Goal: Use online tool/utility: Utilize a website feature to perform a specific function

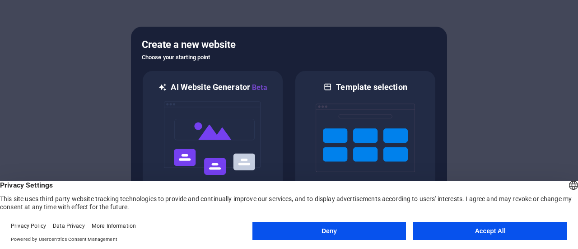
click at [342, 227] on button "Deny" at bounding box center [329, 231] width 154 height 18
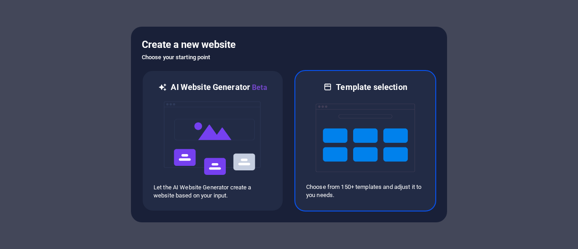
click at [364, 130] on img at bounding box center [365, 138] width 99 height 90
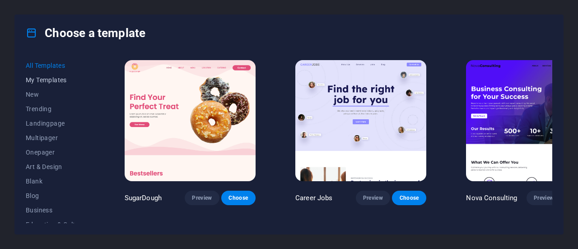
click at [51, 77] on span "My Templates" at bounding box center [55, 79] width 59 height 7
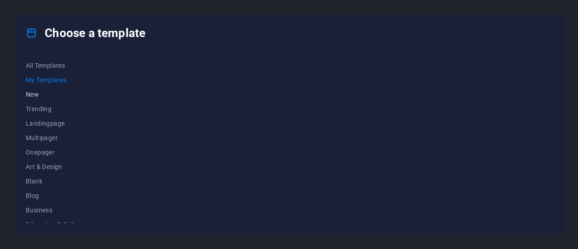
click at [42, 96] on span "New" at bounding box center [55, 94] width 59 height 7
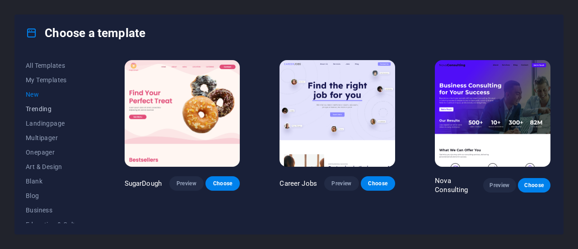
click at [44, 112] on span "Trending" at bounding box center [55, 108] width 59 height 7
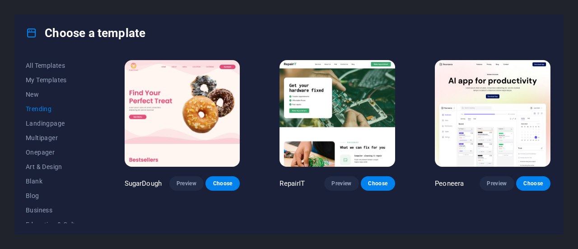
click at [46, 115] on button "Trending" at bounding box center [55, 109] width 59 height 14
click at [47, 126] on span "Landingpage" at bounding box center [55, 123] width 59 height 7
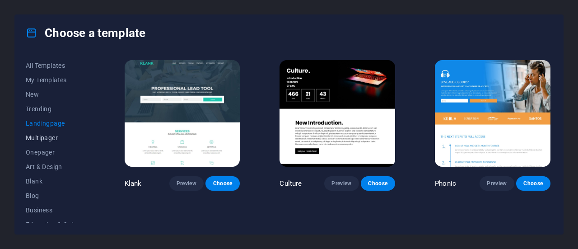
click at [47, 133] on button "Multipager" at bounding box center [55, 138] width 59 height 14
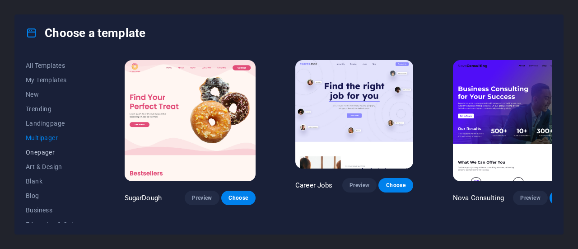
click at [48, 148] on button "Onepager" at bounding box center [55, 152] width 59 height 14
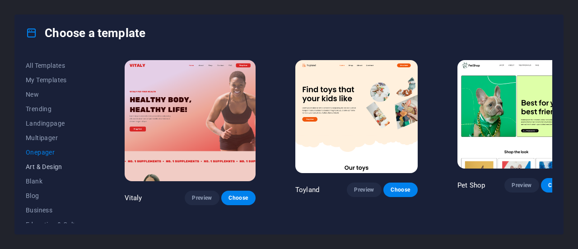
click at [51, 160] on button "Art & Design" at bounding box center [55, 166] width 59 height 14
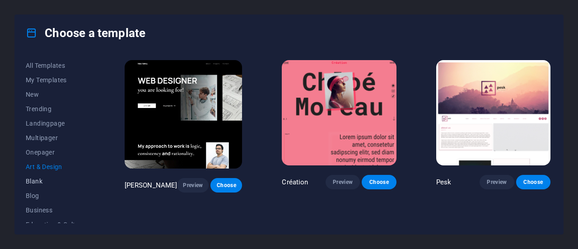
click at [51, 174] on button "Blank" at bounding box center [55, 181] width 59 height 14
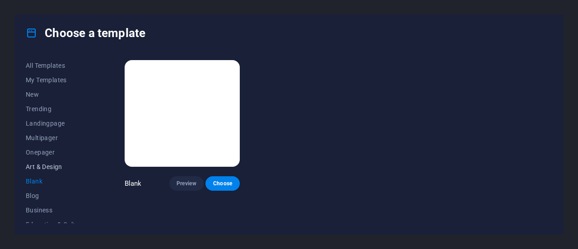
click at [47, 167] on span "Art & Design" at bounding box center [55, 166] width 59 height 7
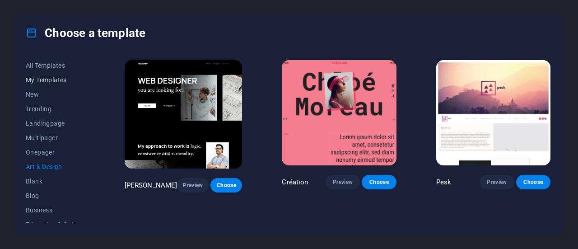
click at [38, 75] on button "My Templates" at bounding box center [55, 80] width 59 height 14
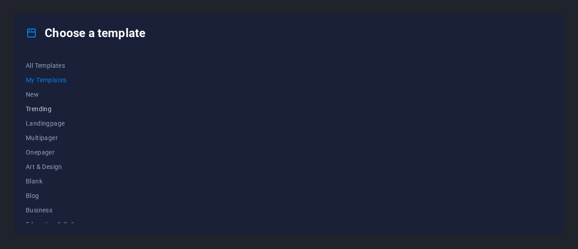
click at [50, 107] on span "Trending" at bounding box center [55, 108] width 59 height 7
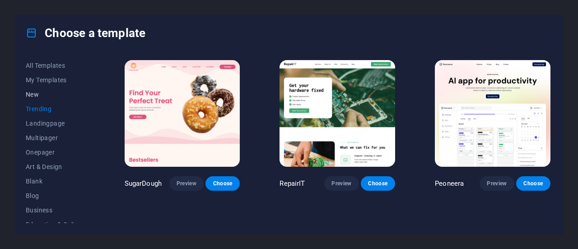
click at [36, 94] on span "New" at bounding box center [55, 94] width 59 height 7
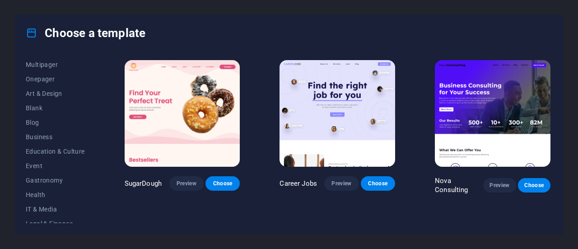
scroll to position [77, 0]
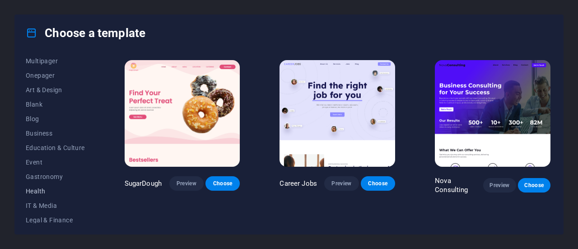
click at [56, 194] on span "Health" at bounding box center [55, 190] width 59 height 7
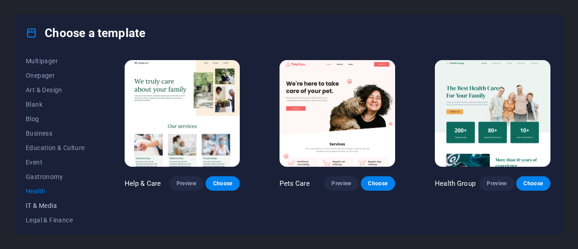
click at [54, 200] on button "IT & Media" at bounding box center [55, 205] width 59 height 14
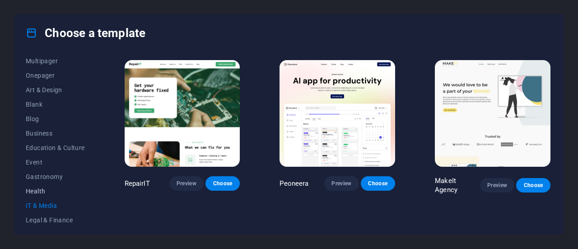
click at [40, 187] on span "Health" at bounding box center [55, 190] width 59 height 7
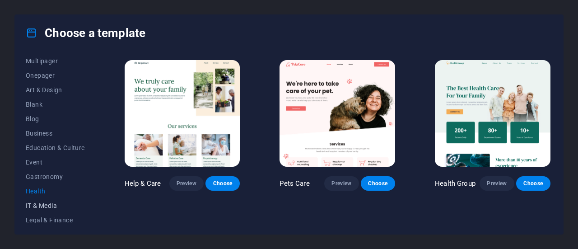
click at [49, 205] on span "IT & Media" at bounding box center [55, 205] width 59 height 7
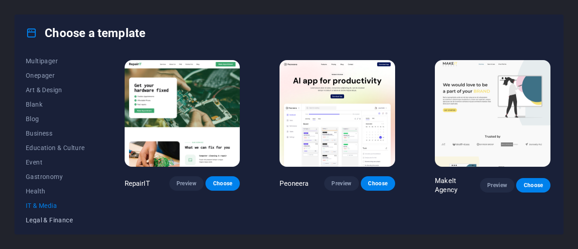
click at [54, 218] on span "Legal & Finance" at bounding box center [55, 219] width 59 height 7
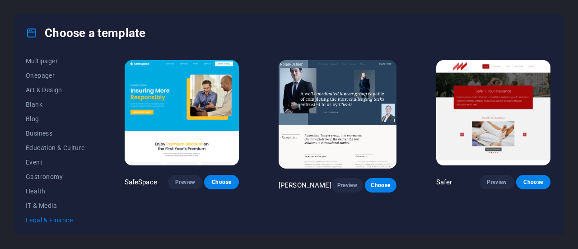
drag, startPoint x: 92, startPoint y: 131, endPoint x: 92, endPoint y: 179, distance: 48.3
click at [92, 179] on div "All Templates My Templates New Trending Landingpage Multipager Onepager Art & D…" at bounding box center [61, 140] width 70 height 165
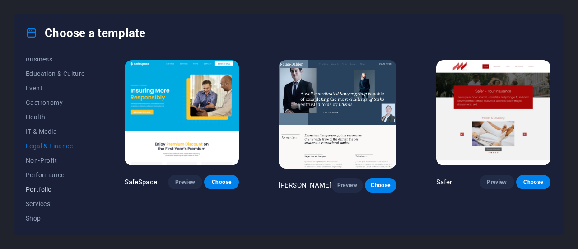
scroll to position [154, 0]
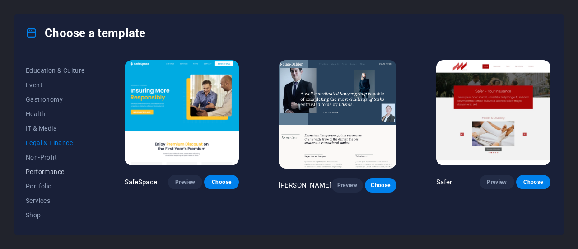
click at [51, 168] on span "Performance" at bounding box center [55, 171] width 59 height 7
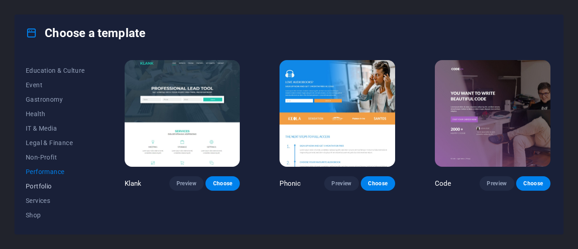
click at [48, 184] on span "Portfolio" at bounding box center [55, 185] width 59 height 7
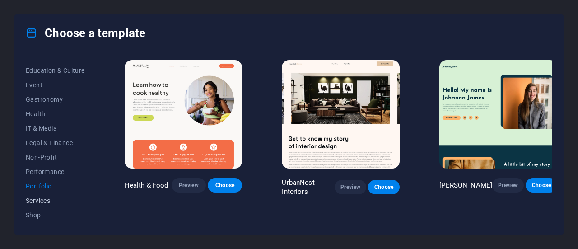
click at [45, 197] on span "Services" at bounding box center [55, 200] width 59 height 7
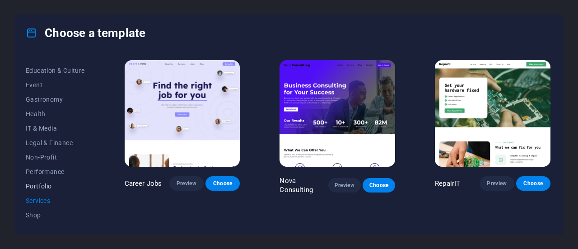
click at [49, 180] on button "Portfolio" at bounding box center [55, 186] width 59 height 14
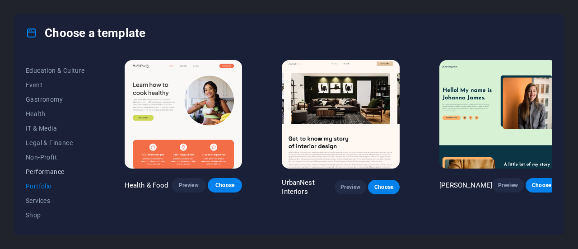
click at [50, 176] on button "Performance" at bounding box center [55, 171] width 59 height 14
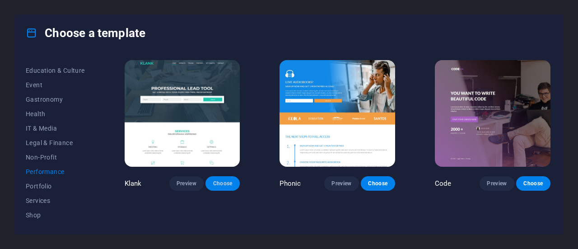
click at [230, 182] on span "Choose" at bounding box center [223, 183] width 20 height 7
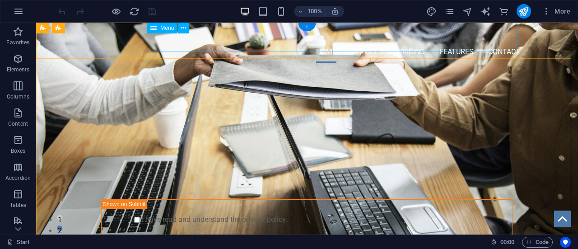
click at [355, 44] on nav "Home Services Pricing Features Contact" at bounding box center [307, 52] width 426 height 22
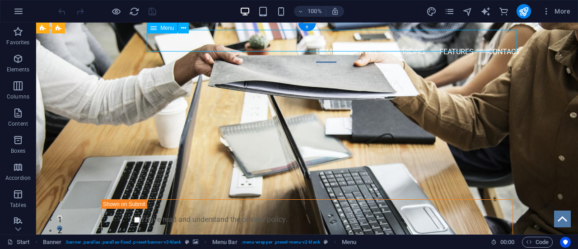
click at [358, 41] on nav "Home Services Pricing Features Contact" at bounding box center [307, 52] width 426 height 22
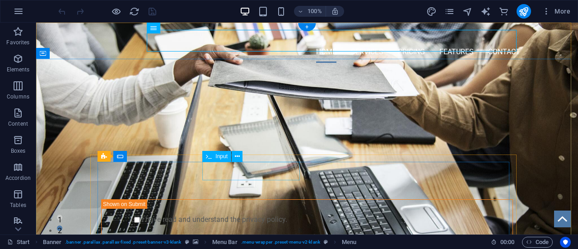
click at [218, 177] on div at bounding box center [255, 182] width 98 height 19
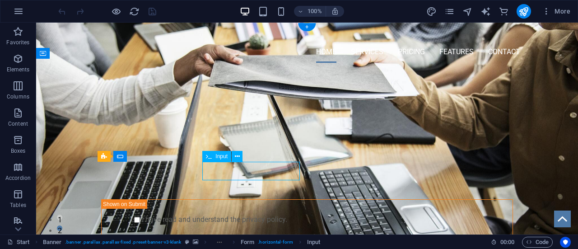
click at [218, 177] on div at bounding box center [255, 182] width 98 height 19
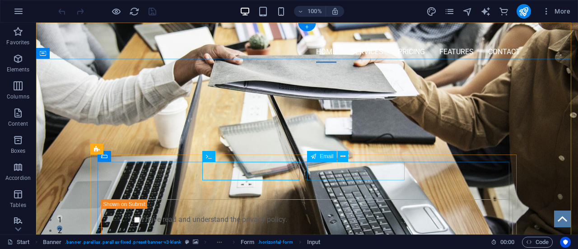
click at [324, 173] on div at bounding box center [360, 182] width 98 height 19
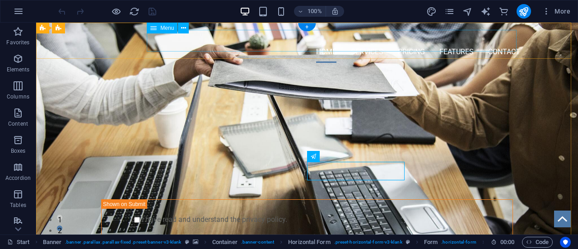
click at [353, 45] on nav "Home Services Pricing Features Contact" at bounding box center [307, 52] width 426 height 22
select select
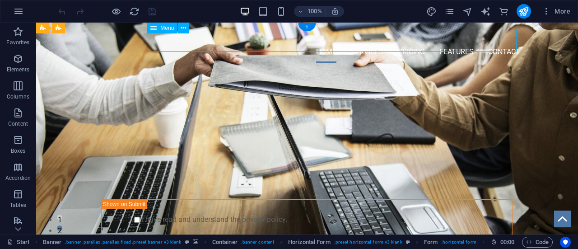
select select
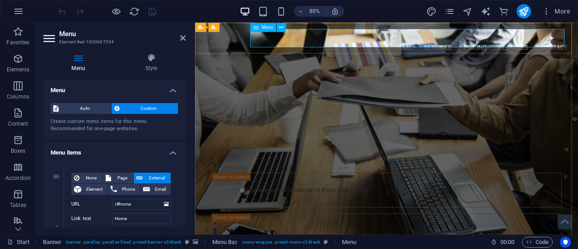
click at [466, 41] on nav "Home Services Pricing Features Contact" at bounding box center [420, 52] width 426 height 22
click at [441, 41] on nav "Home Services Pricing Features Contact" at bounding box center [420, 52] width 426 height 22
click at [466, 41] on nav "Home Services Pricing Features Contact" at bounding box center [420, 52] width 426 height 22
